Goal: Transaction & Acquisition: Purchase product/service

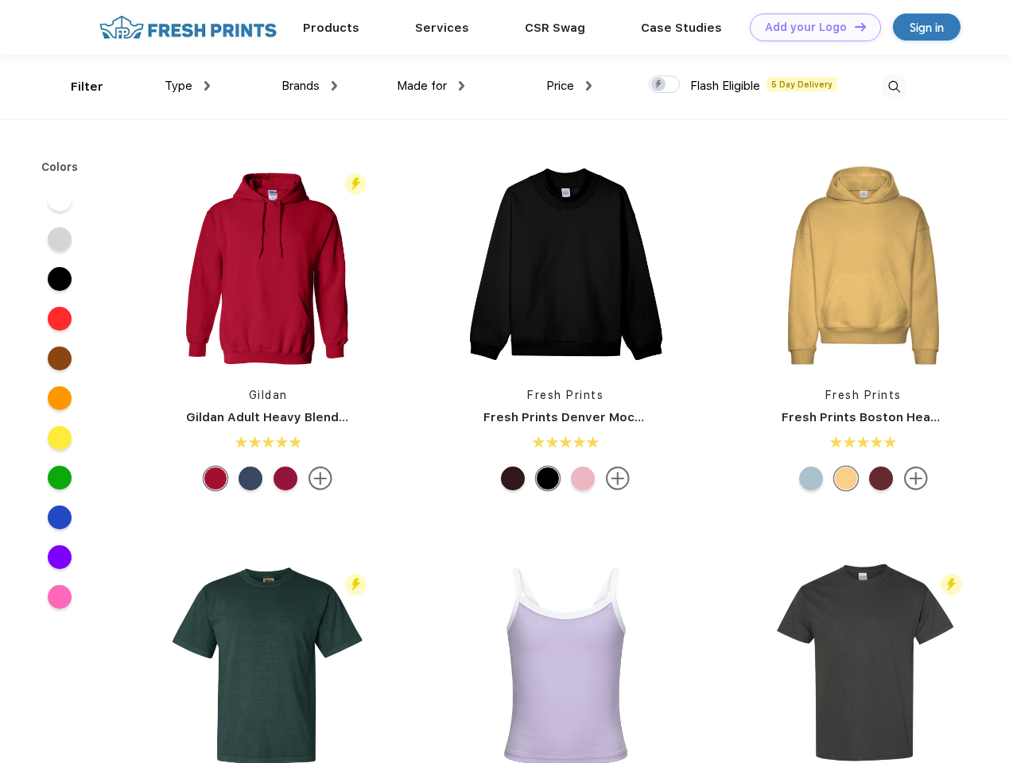
scroll to position [1, 0]
click at [810, 27] on link "Add your Logo Design Tool" at bounding box center [815, 28] width 131 height 28
click at [0, 0] on div "Design Tool" at bounding box center [0, 0] width 0 height 0
click at [853, 26] on link "Add your Logo Design Tool" at bounding box center [815, 28] width 131 height 28
click at [76, 87] on div "Filter" at bounding box center [87, 87] width 33 height 18
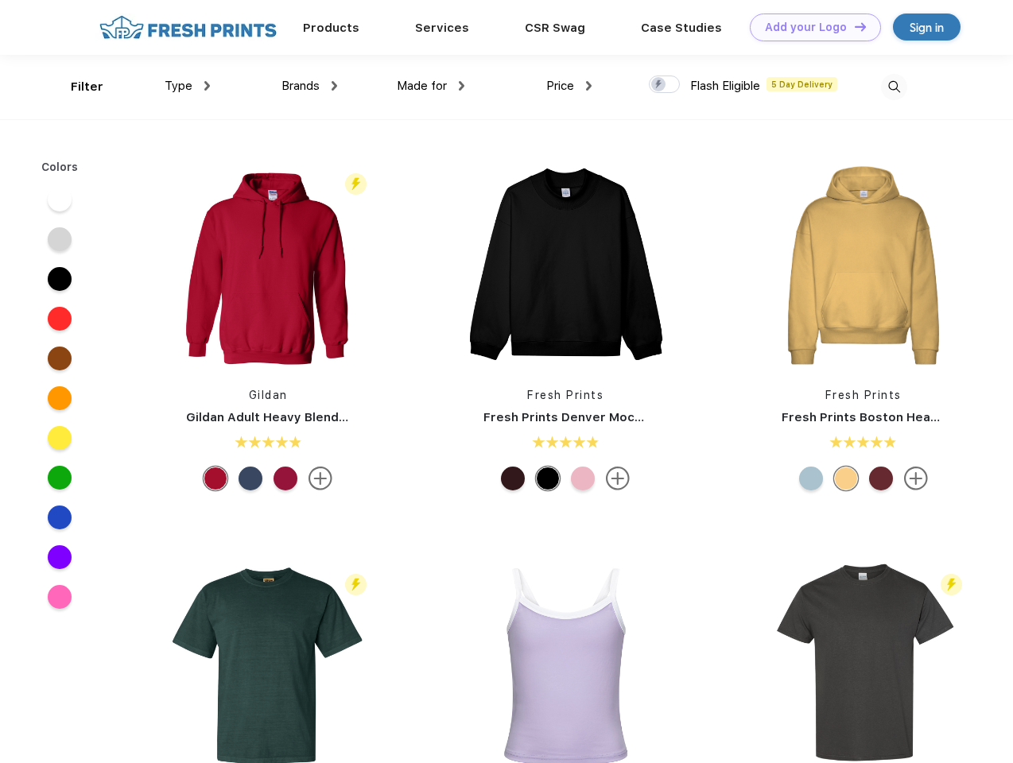
click at [188, 86] on span "Type" at bounding box center [179, 86] width 28 height 14
click at [309, 86] on span "Brands" at bounding box center [301, 86] width 38 height 14
click at [431, 86] on span "Made for" at bounding box center [422, 86] width 50 height 14
click at [569, 86] on span "Price" at bounding box center [560, 86] width 28 height 14
click at [665, 85] on div at bounding box center [664, 84] width 31 height 17
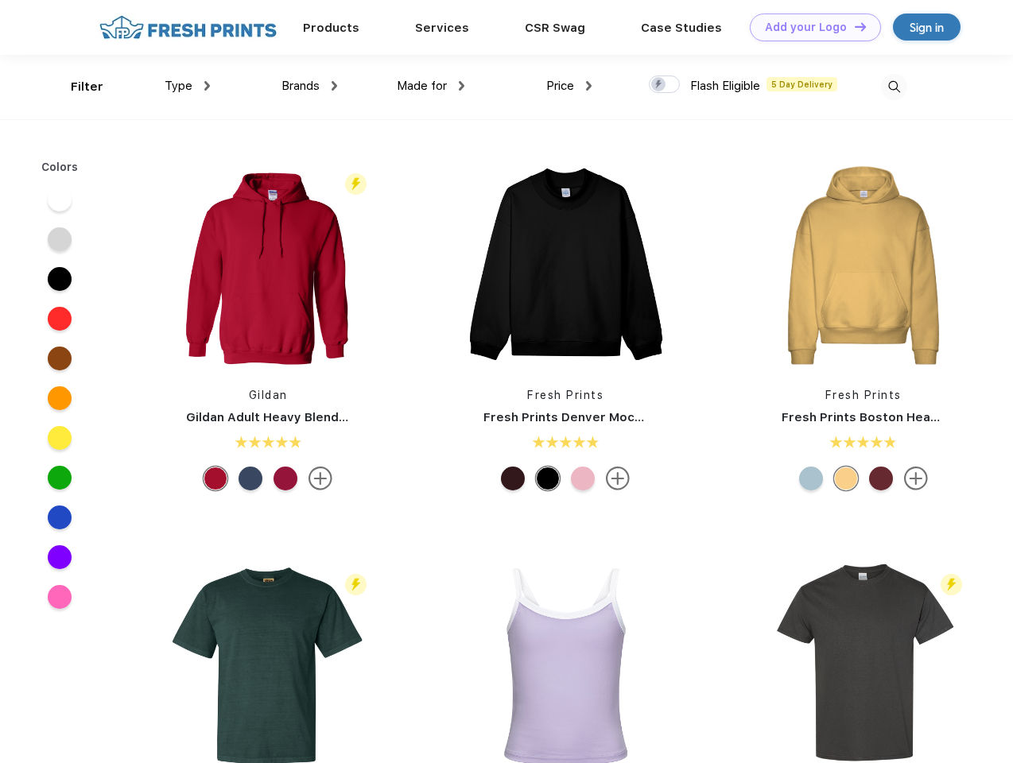
click at [659, 85] on input "checkbox" at bounding box center [654, 80] width 10 height 10
click at [894, 87] on img at bounding box center [894, 87] width 26 height 26
